Goal: Entertainment & Leisure: Consume media (video, audio)

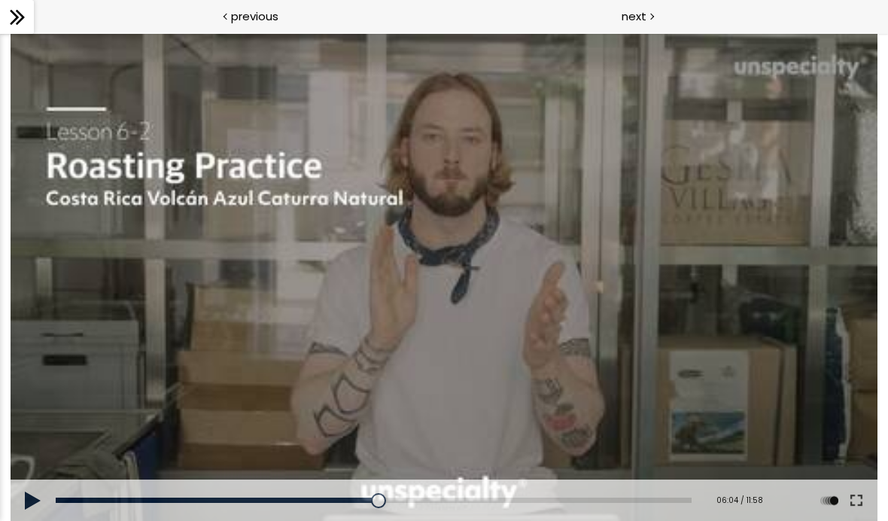
click at [12, 11] on icon at bounding box center [14, 17] width 9 height 15
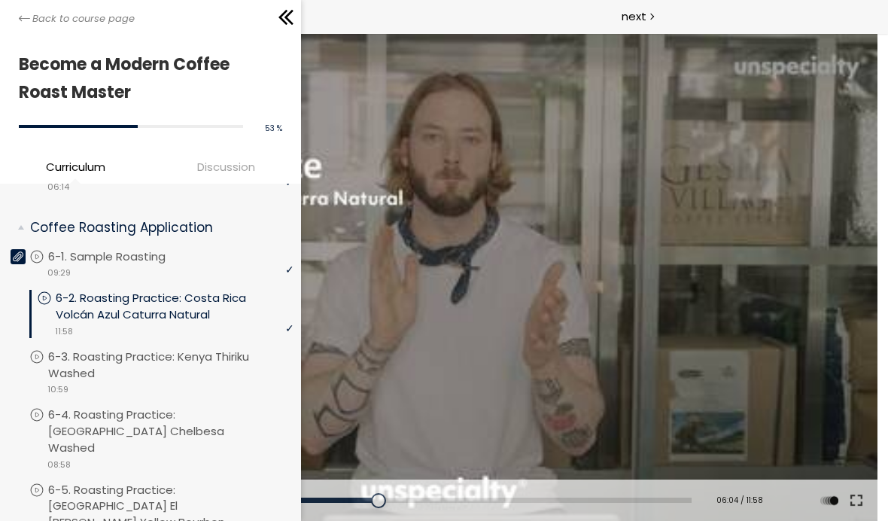
scroll to position [822, 0]
click at [204, 310] on p "6-2. Roasting Practice: Costa Rica Volcán Azul Caturra Natural" at bounding box center [175, 307] width 238 height 33
click at [294, 11] on icon at bounding box center [286, 17] width 23 height 23
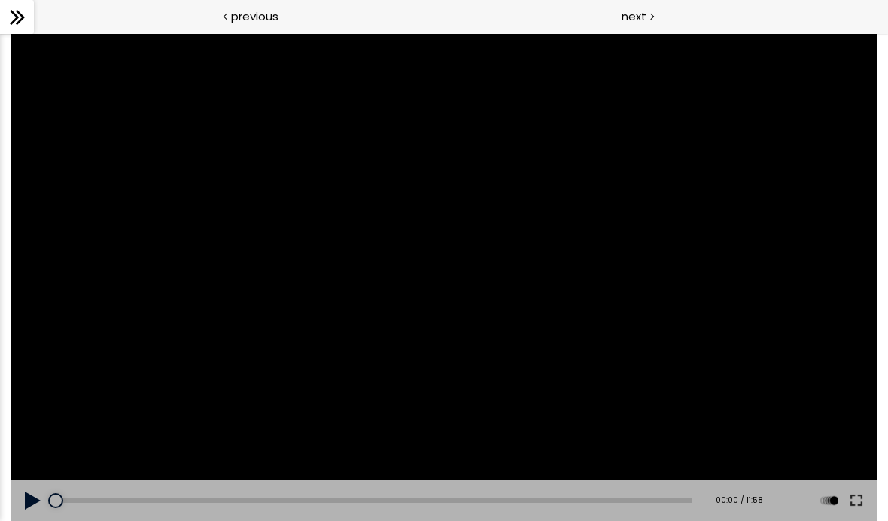
click at [29, 499] on button at bounding box center [33, 500] width 45 height 42
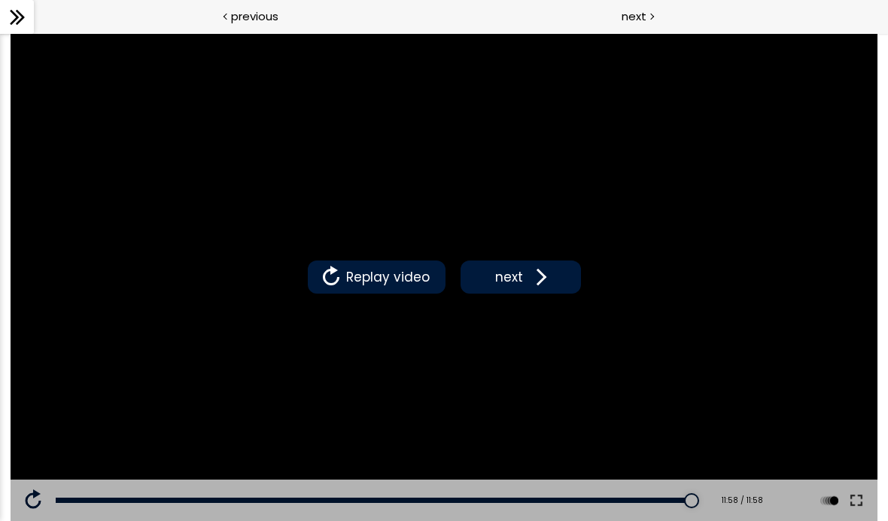
click at [535, 271] on span at bounding box center [538, 277] width 23 height 23
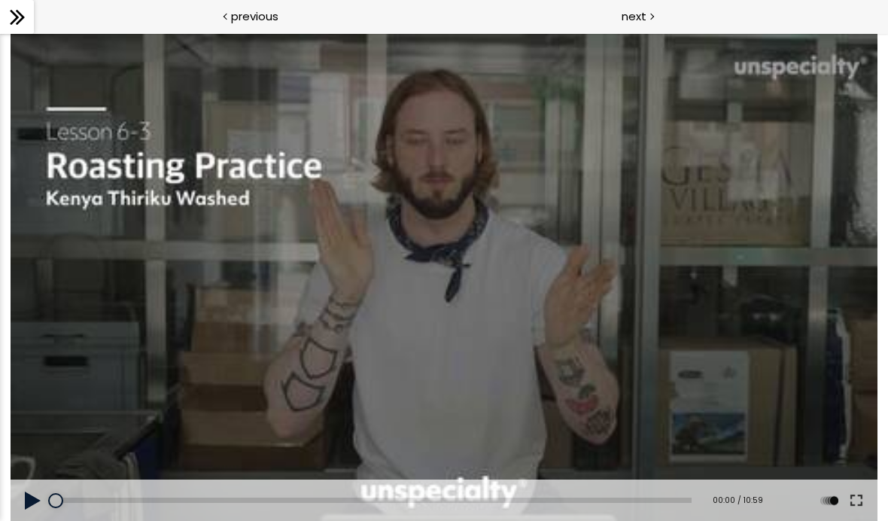
click at [17, 504] on button at bounding box center [33, 500] width 45 height 42
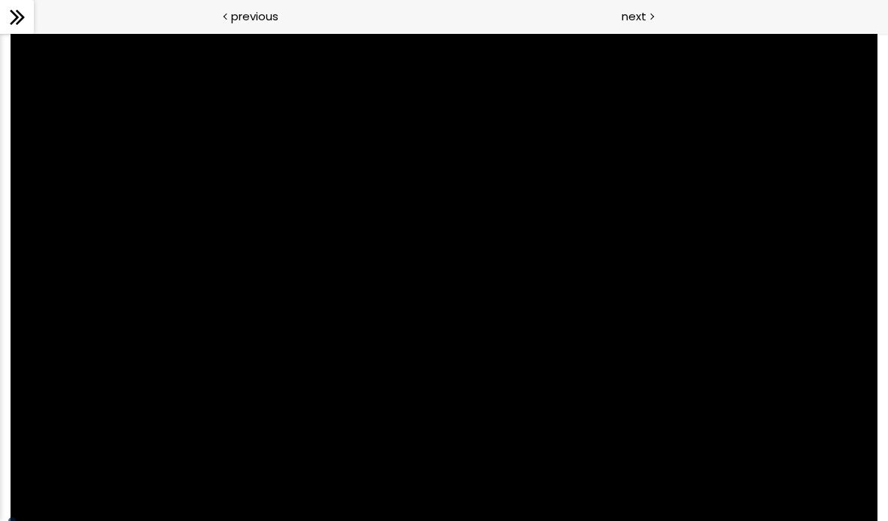
click at [630, 318] on div at bounding box center [444, 277] width 867 height 488
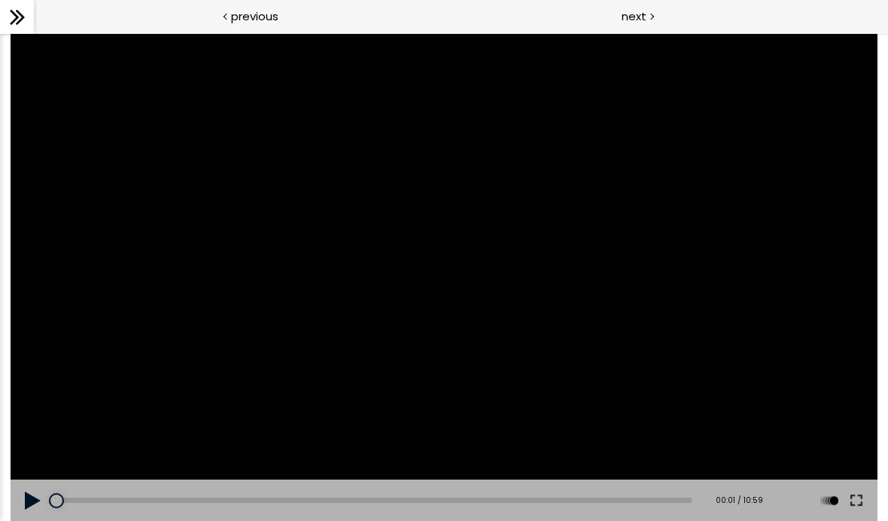
click at [384, 196] on div at bounding box center [444, 277] width 867 height 488
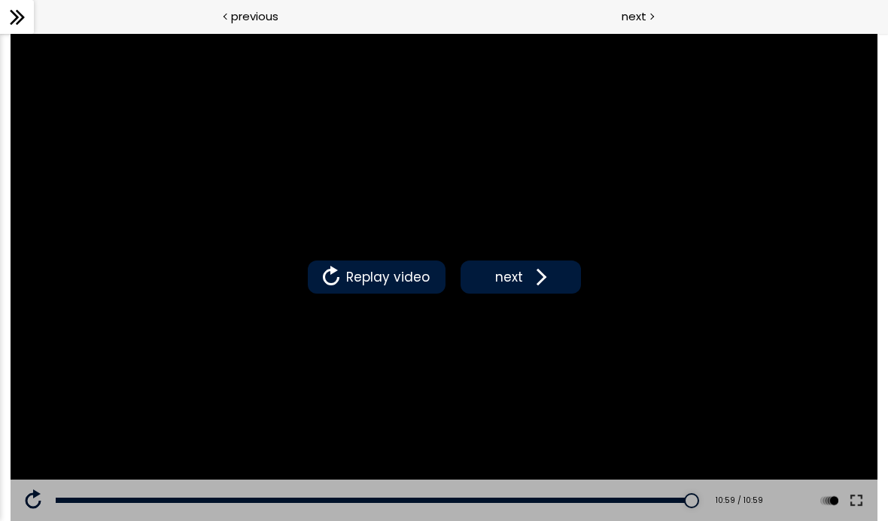
click at [539, 291] on button "next" at bounding box center [521, 276] width 120 height 33
